Goal: Task Accomplishment & Management: Use online tool/utility

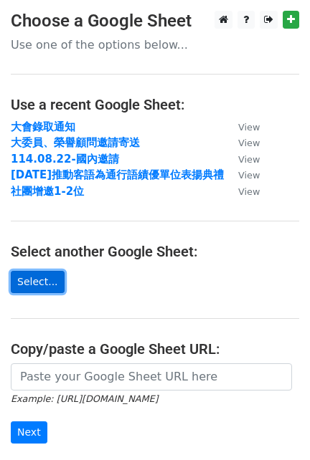
click at [37, 278] on link "Select..." at bounding box center [38, 282] width 54 height 22
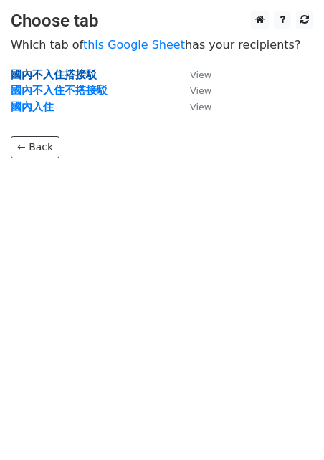
click at [76, 74] on strong "國內不入住搭接駁" at bounding box center [54, 74] width 86 height 13
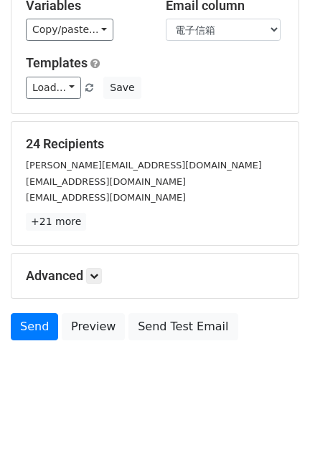
scroll to position [21, 0]
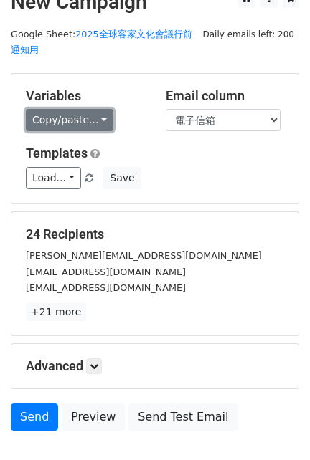
click at [94, 126] on link "Copy/paste..." at bounding box center [69, 120] width 87 height 22
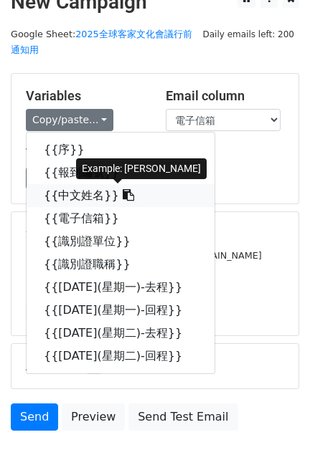
click at [123, 195] on icon at bounding box center [128, 194] width 11 height 11
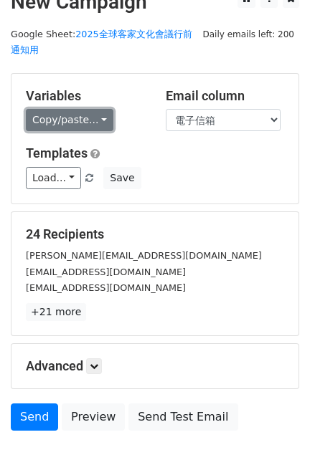
click at [95, 115] on link "Copy/paste..." at bounding box center [69, 120] width 87 height 22
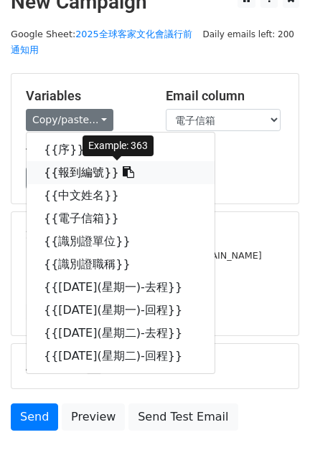
click at [123, 171] on icon at bounding box center [128, 171] width 11 height 11
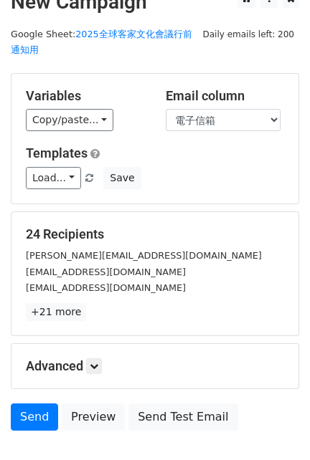
scroll to position [0, 0]
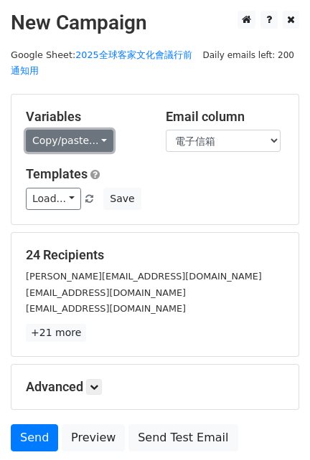
click at [103, 144] on link "Copy/paste..." at bounding box center [69, 141] width 87 height 22
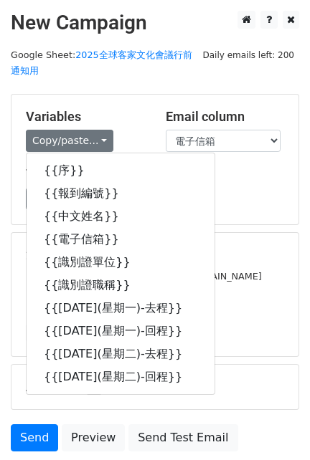
click at [123, 102] on div "Variables Copy/paste... {{序}} {{報到編號}} {{中文姓名}} {{電子信箱}} {{識別證單位}} {{識別證職稱}} {{…" at bounding box center [154, 160] width 287 height 130
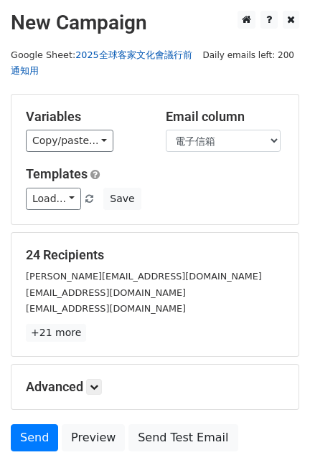
click at [125, 57] on link "2025全球客家文化會議行前通知用" at bounding box center [101, 62] width 181 height 27
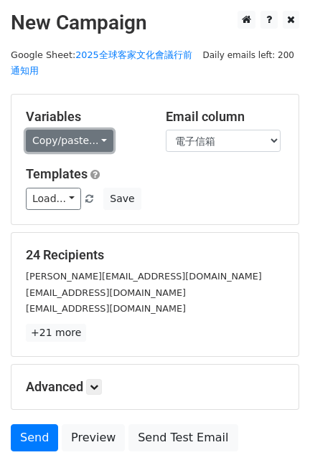
click at [102, 146] on link "Copy/paste..." at bounding box center [69, 141] width 87 height 22
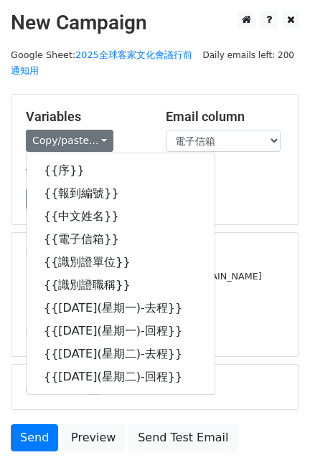
click at [247, 177] on h5 "Templates" at bounding box center [155, 174] width 258 height 16
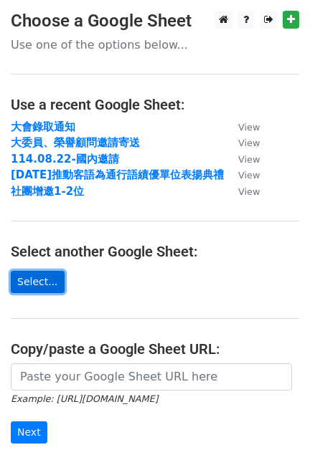
click at [40, 287] on link "Select..." at bounding box center [38, 282] width 54 height 22
click at [37, 281] on link "Select..." at bounding box center [38, 282] width 54 height 22
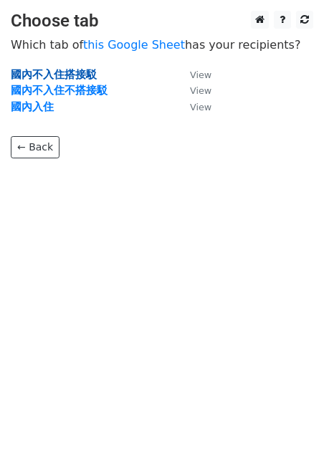
click at [50, 79] on strong "國內不入住搭接駁" at bounding box center [54, 74] width 86 height 13
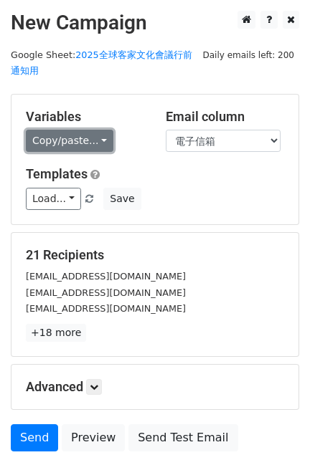
click at [101, 144] on link "Copy/paste..." at bounding box center [69, 141] width 87 height 22
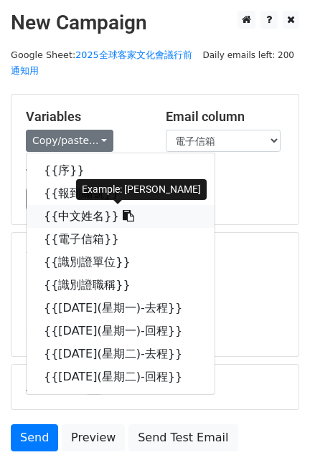
click at [123, 215] on icon at bounding box center [128, 215] width 11 height 11
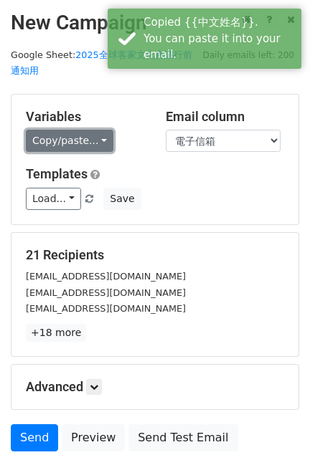
click at [96, 134] on link "Copy/paste..." at bounding box center [69, 141] width 87 height 22
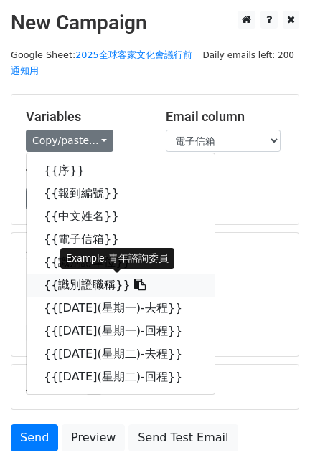
click at [134, 283] on icon at bounding box center [139, 284] width 11 height 11
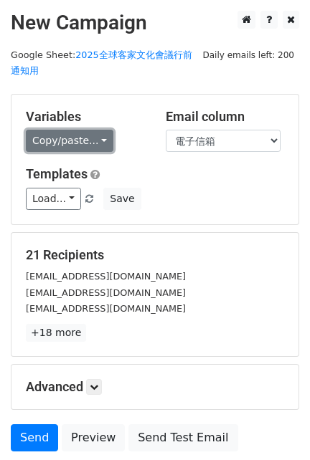
click at [102, 137] on link "Copy/paste..." at bounding box center [69, 141] width 87 height 22
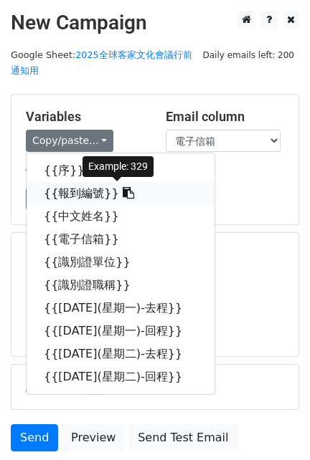
click at [123, 191] on icon at bounding box center [128, 192] width 11 height 11
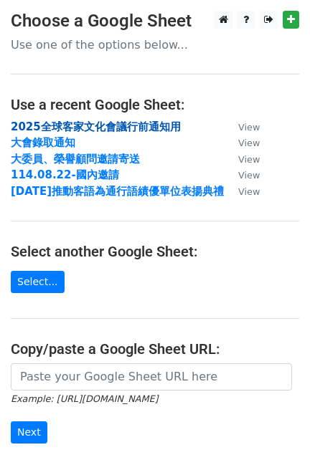
click at [102, 123] on strong "2025全球客家文化會議行前通知用" at bounding box center [96, 126] width 170 height 13
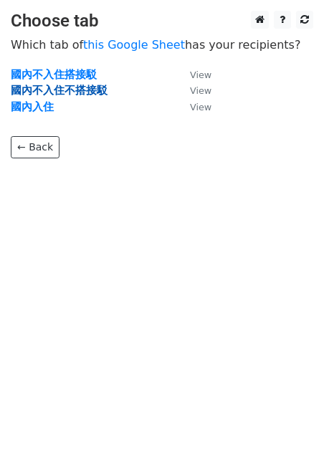
click at [52, 90] on strong "國內不入住不搭接駁" at bounding box center [59, 90] width 97 height 13
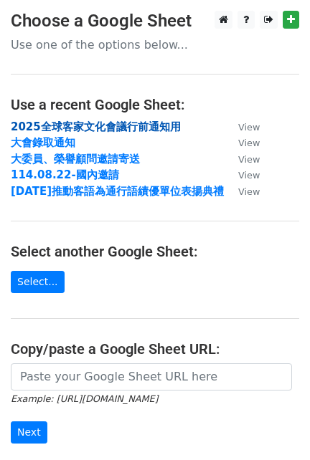
click at [88, 125] on strong "2025全球客家文化會議行前通知用" at bounding box center [96, 126] width 170 height 13
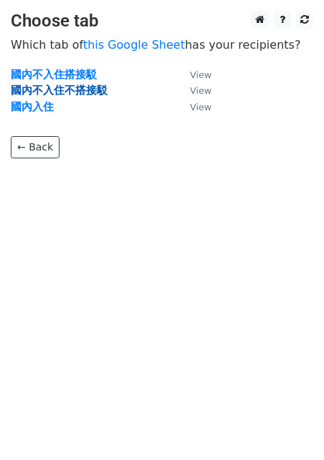
click at [60, 87] on strong "國內不入住不搭接駁" at bounding box center [59, 90] width 97 height 13
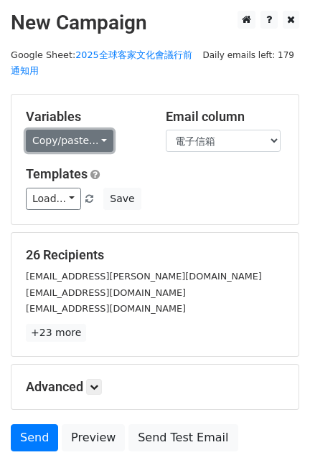
click at [92, 141] on link "Copy/paste..." at bounding box center [69, 141] width 87 height 22
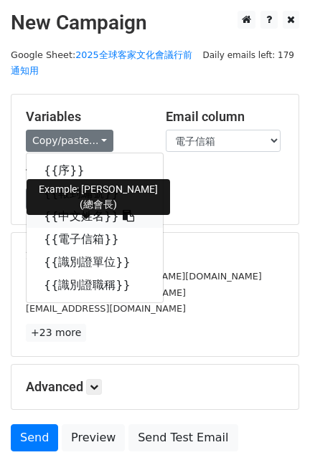
click at [123, 215] on icon at bounding box center [128, 215] width 11 height 11
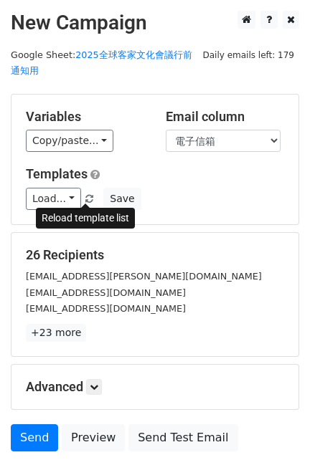
click at [90, 198] on link at bounding box center [90, 198] width 12 height 11
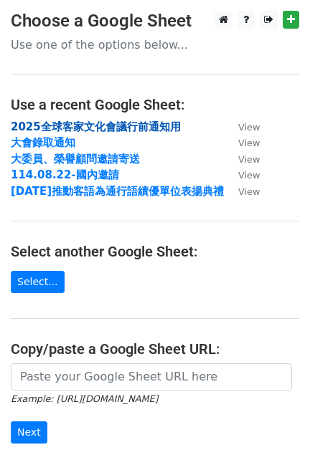
click at [127, 130] on strong "2025全球客家文化會議行前通知用" at bounding box center [96, 126] width 170 height 13
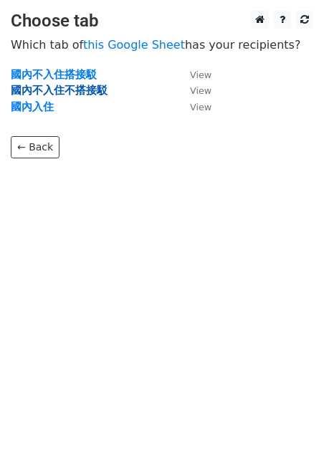
click at [60, 88] on strong "國內不入住不搭接駁" at bounding box center [59, 90] width 97 height 13
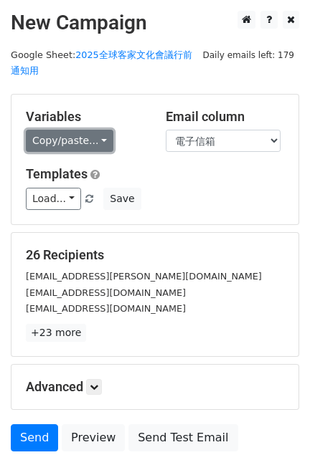
click at [101, 143] on link "Copy/paste..." at bounding box center [69, 141] width 87 height 22
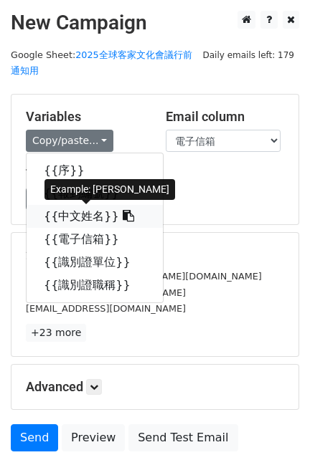
click at [123, 216] on icon at bounding box center [128, 215] width 11 height 11
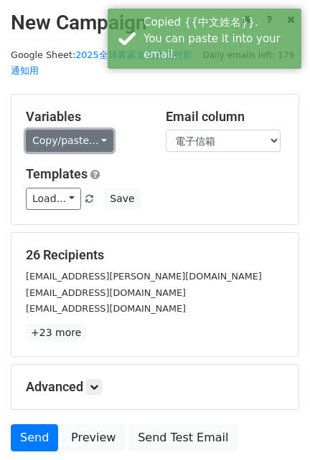
click at [97, 141] on link "Copy/paste..." at bounding box center [69, 141] width 87 height 22
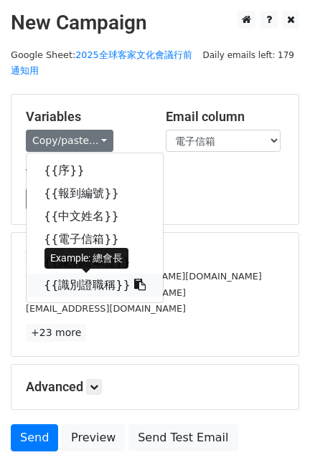
click at [134, 282] on icon at bounding box center [139, 284] width 11 height 11
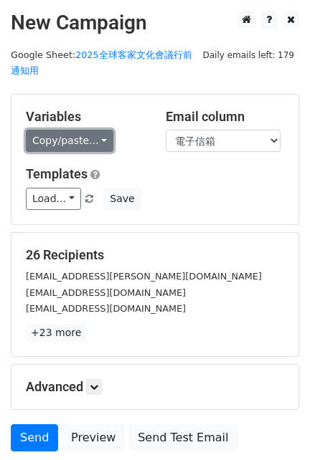
click at [97, 134] on link "Copy/paste..." at bounding box center [69, 141] width 87 height 22
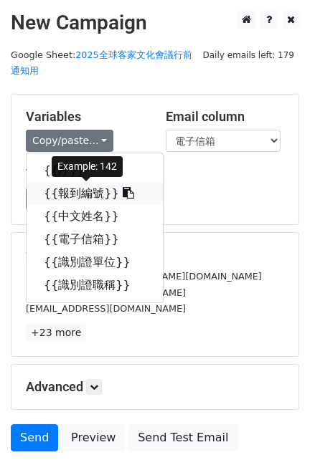
click at [123, 192] on icon at bounding box center [128, 192] width 11 height 11
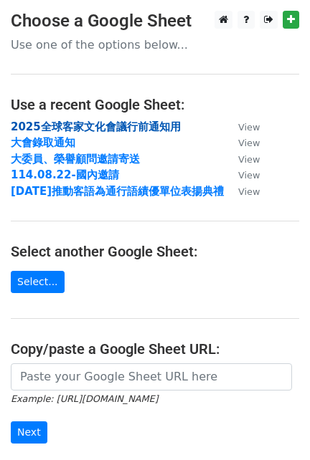
click at [136, 128] on strong "2025全球客家文化會議行前通知用" at bounding box center [96, 126] width 170 height 13
click at [104, 129] on strong "2025全球客家文化會議行前通知用" at bounding box center [96, 126] width 170 height 13
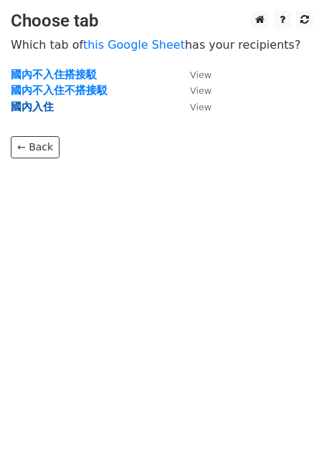
click at [50, 105] on strong "國內入住" at bounding box center [32, 106] width 43 height 13
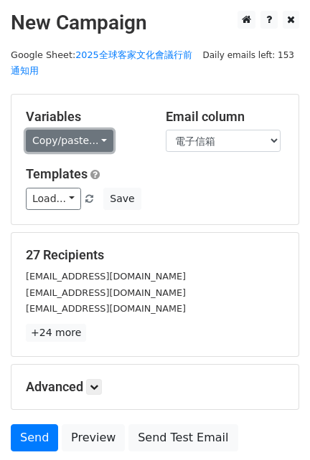
click at [102, 138] on link "Copy/paste..." at bounding box center [69, 141] width 87 height 22
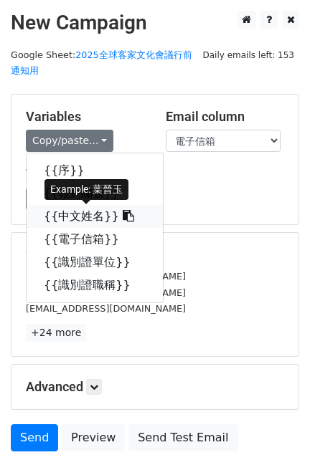
click at [123, 221] on icon at bounding box center [128, 215] width 11 height 11
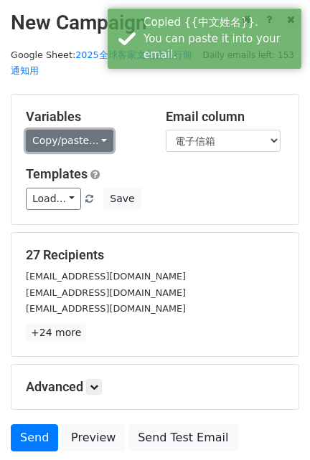
click at [103, 145] on link "Copy/paste..." at bounding box center [69, 141] width 87 height 22
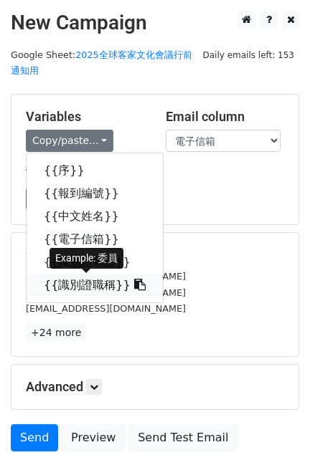
click at [134, 284] on icon at bounding box center [139, 284] width 11 height 11
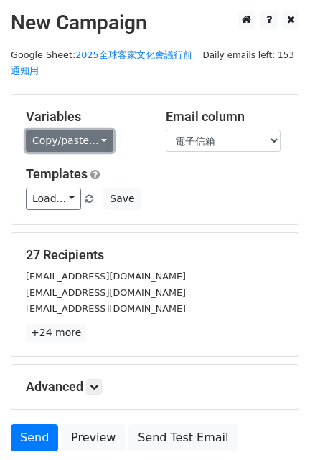
click at [78, 133] on link "Copy/paste..." at bounding box center [69, 141] width 87 height 22
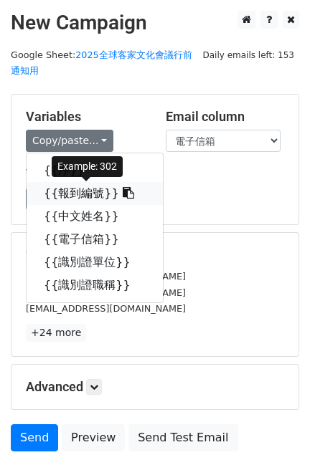
click at [123, 196] on icon at bounding box center [128, 192] width 11 height 11
